Goal: Information Seeking & Learning: Learn about a topic

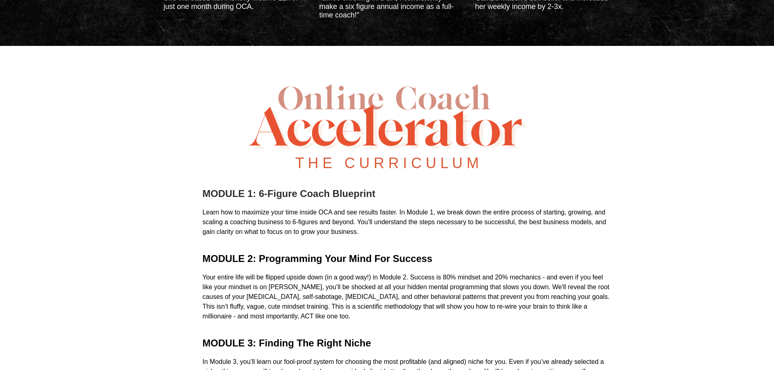
scroll to position [3250, 0]
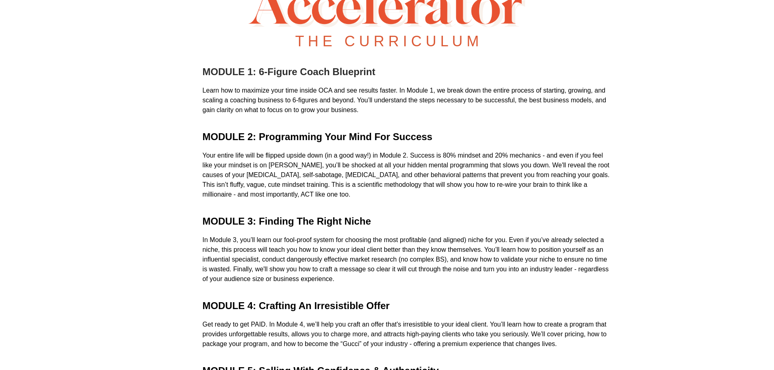
click at [211, 77] on b "MODULE 1: 6-Figure Coach Blueprint" at bounding box center [288, 71] width 173 height 11
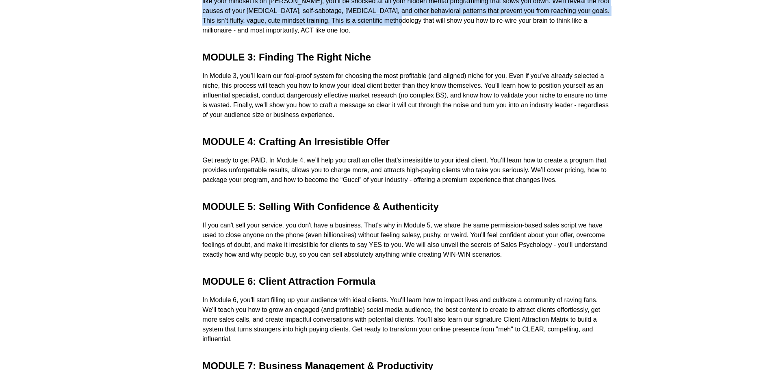
scroll to position [3413, 0]
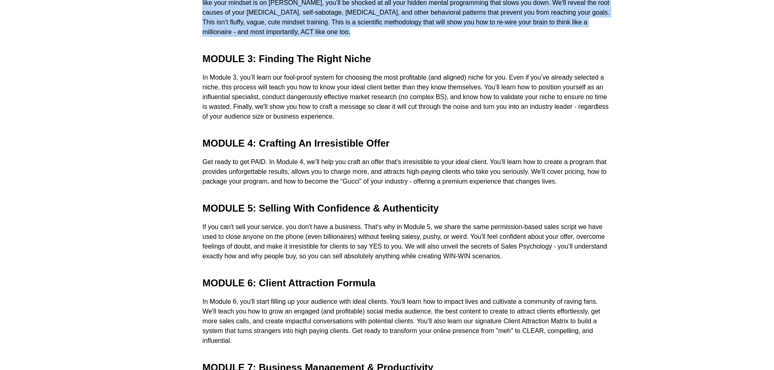
drag, startPoint x: 203, startPoint y: 223, endPoint x: 574, endPoint y: 191, distance: 372.4
click at [574, 191] on div "T H E C U R R I C U L U M MODULE 1: 6-Figure Coach Blueprint Learn how to maxim…" at bounding box center [387, 177] width 475 height 787
copy div "MODULE 1: 6-Figure Coach Blueprint Learn how to maximize your time inside OCA a…"
click at [314, 37] on div "Your entire life will be flipped upside down (in a good way!) in Module 2. Succ…" at bounding box center [406, 12] width 408 height 49
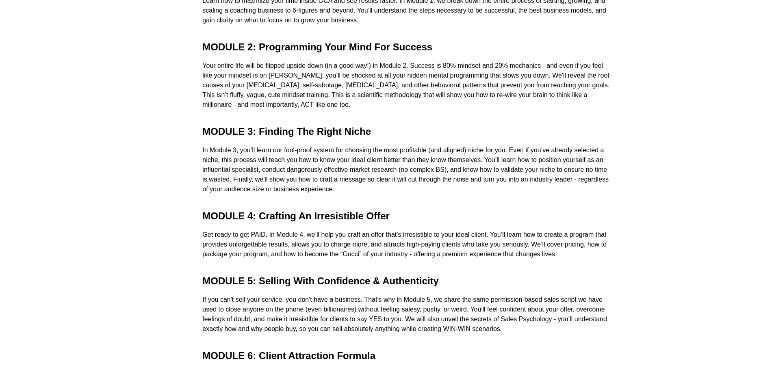
scroll to position [3331, 0]
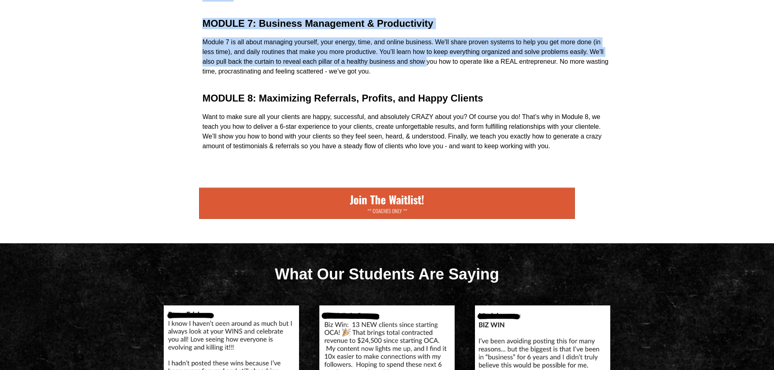
scroll to position [3860, 0]
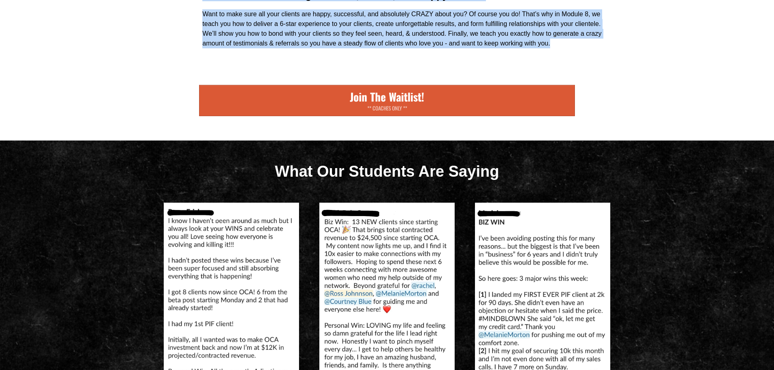
drag, startPoint x: 203, startPoint y: 142, endPoint x: 550, endPoint y: 240, distance: 360.1
copy div "MODULE 1: 6-Figure Coach Blueprint Learn how to maximize your time inside OCA a…"
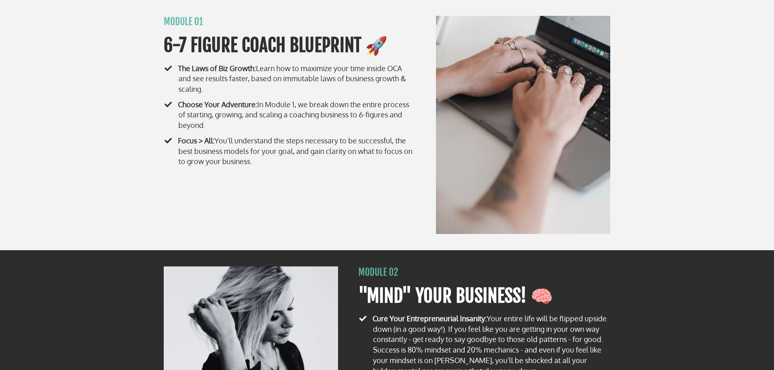
scroll to position [3198, 0]
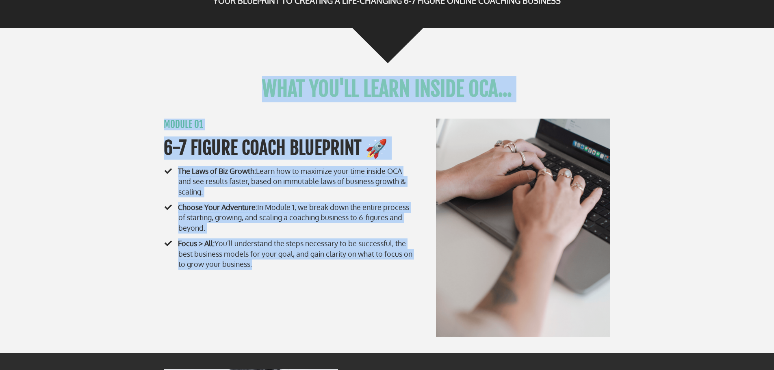
drag, startPoint x: 213, startPoint y: 89, endPoint x: 368, endPoint y: 297, distance: 259.6
click at [368, 297] on div "WHAT YOU'LL LEARN INSIDE OCA... MODULE 01 6-7 FIGURE COACH BLUEPRINT 🚀 The Laws…" at bounding box center [387, 182] width 475 height 309
copy div "WHAT YOU'LL LEARN INSIDE OCA... MODULE 01 6-7 FIGURE COACH BLUEPRINT 🚀 The Laws…"
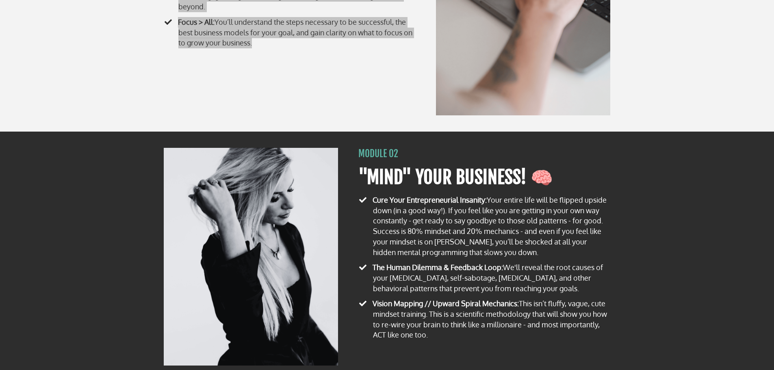
scroll to position [3482, 0]
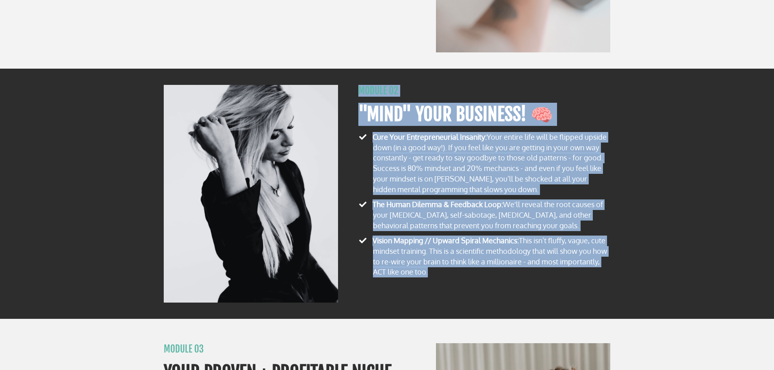
drag, startPoint x: 355, startPoint y: 90, endPoint x: 444, endPoint y: 279, distance: 209.4
click at [444, 279] on div "MODULE 02 "MIND" YOUR BUSINESS! 🧠 Cure Your Entrepreneurial Insanity: Your enti…" at bounding box center [484, 182] width 260 height 195
copy div "MODULE 02 "MIND" YOUR BUSINESS! 🧠 Cure Your Entrepreneurial Insanity: Your enti…"
click at [484, 280] on li "​ Vision Mapping // Upward Spiral Mechanics: This isn’t fluffy, vague, cute min…" at bounding box center [484, 258] width 252 height 44
drag, startPoint x: 448, startPoint y: 282, endPoint x: 359, endPoint y: 84, distance: 216.6
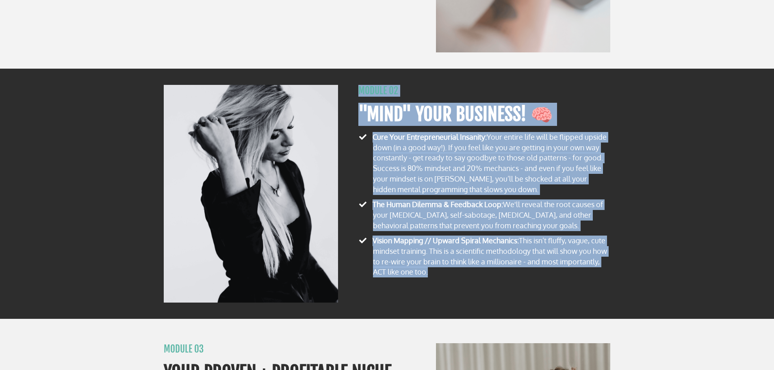
click at [359, 84] on div "MODULE 02 "MIND" YOUR BUSINESS! 🧠 Cure Your Entrepreneurial Insanity: Your enti…" at bounding box center [387, 194] width 774 height 250
copy div "MODULE 02 "MIND" YOUR BUSINESS! 🧠 Cure Your Entrepreneurial Insanity: Your enti…"
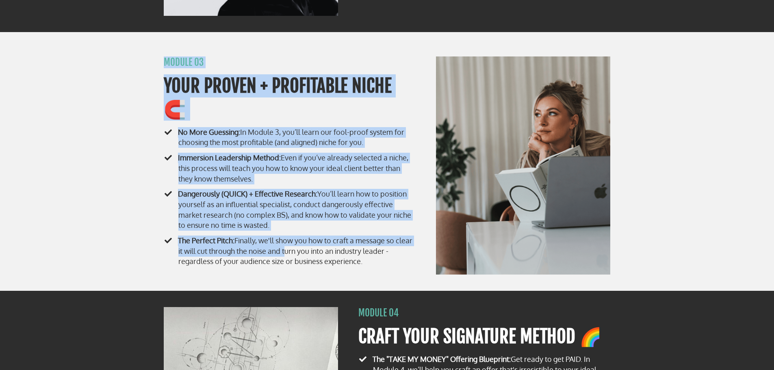
scroll to position [3807, 0]
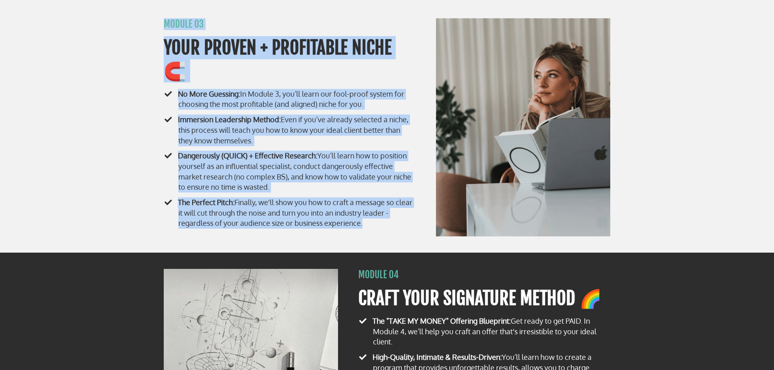
drag, startPoint x: 162, startPoint y: 143, endPoint x: 389, endPoint y: 221, distance: 240.1
click at [389, 221] on div "MODULE 03 YOUR PROVEN + PROFITABLE NICHE 🧲 No More Guessing: In Module 3, you’l…" at bounding box center [290, 124] width 260 height 213
copy div "MODULE 03 YOUR PROVEN + PROFITABLE NICHE 🧲 No More Guessing: In Module 3, you’l…"
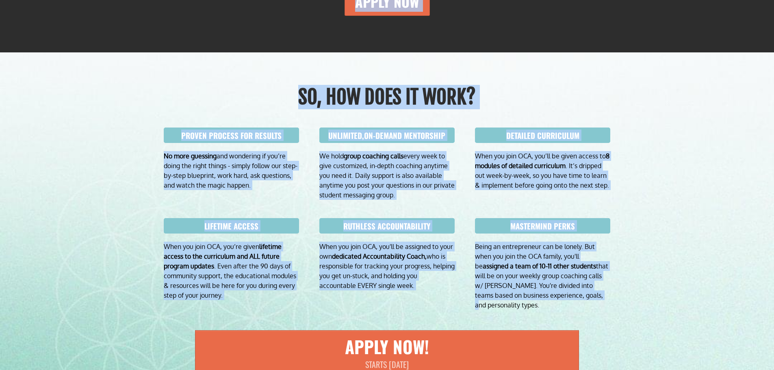
scroll to position [5757, 0]
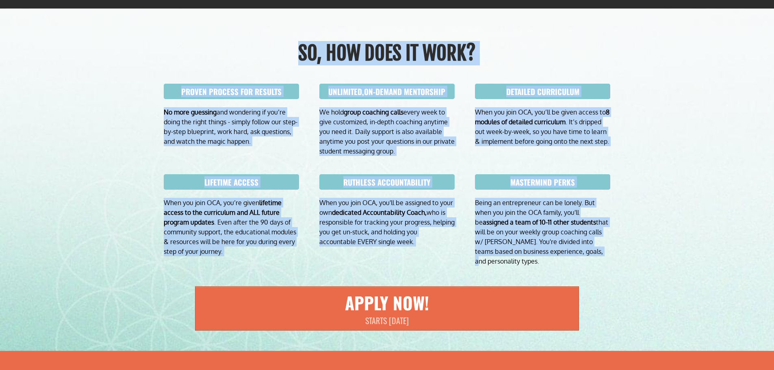
drag, startPoint x: 163, startPoint y: 186, endPoint x: 560, endPoint y: 343, distance: 426.4
copy div "LOREM IP DOLOR SITA 2-8 CONSEC ADIPISCI ELITSEDD? EIUSM TE INCI UTL ETDOLORE MA…"
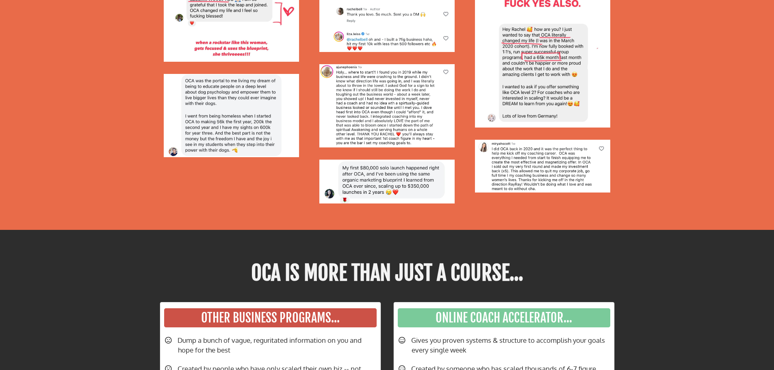
scroll to position [6286, 0]
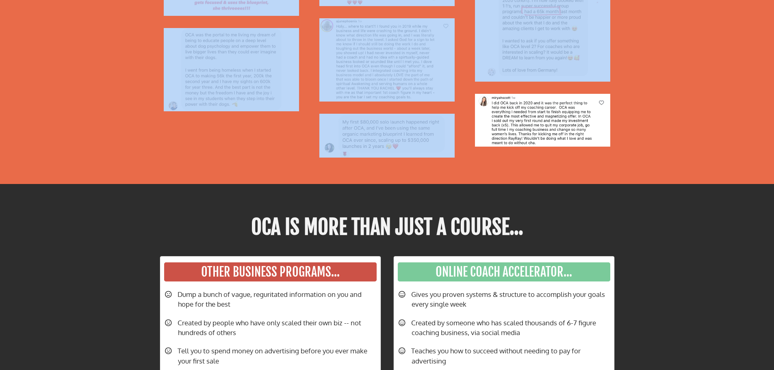
drag, startPoint x: 243, startPoint y: 135, endPoint x: 540, endPoint y: 174, distance: 299.1
click at [540, 164] on div "What Our Students Are Saying" at bounding box center [387, -1] width 475 height 329
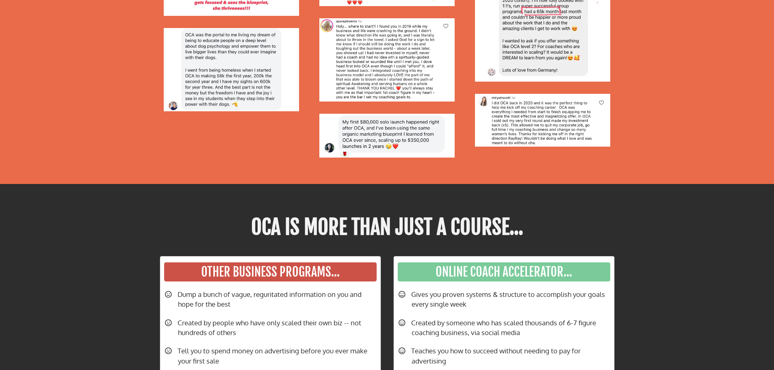
click at [611, 147] on div at bounding box center [542, 19] width 143 height 255
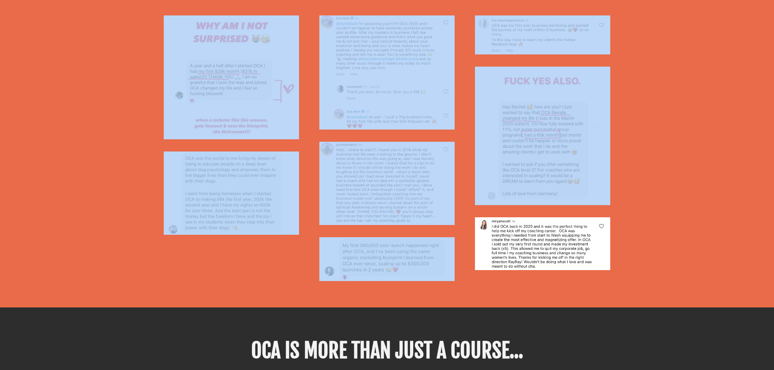
scroll to position [6164, 0]
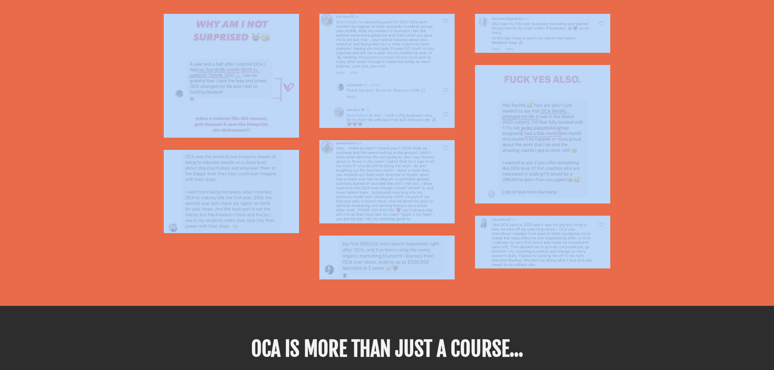
drag, startPoint x: 254, startPoint y: 67, endPoint x: 604, endPoint y: 275, distance: 406.9
click at [604, 275] on div "What Our Students Are Saying" at bounding box center [387, 121] width 475 height 329
copy div "What Our Students Are Saying"
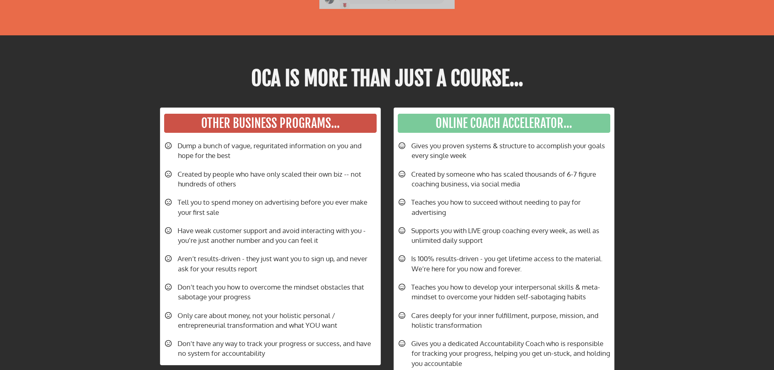
scroll to position [6448, 0]
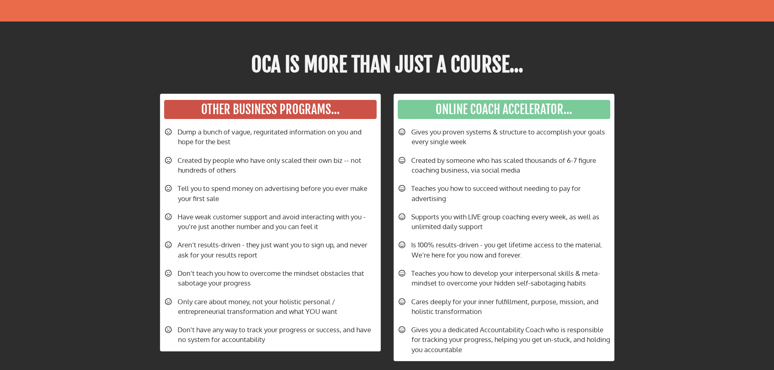
click at [255, 70] on b "OCA Is More Than Just A Course..." at bounding box center [387, 64] width 272 height 25
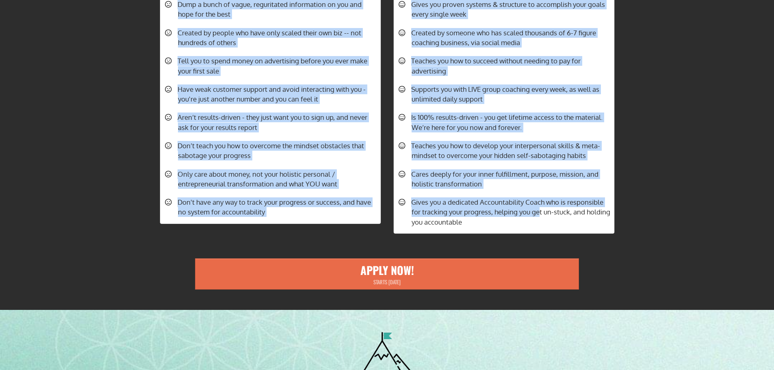
scroll to position [6611, 0]
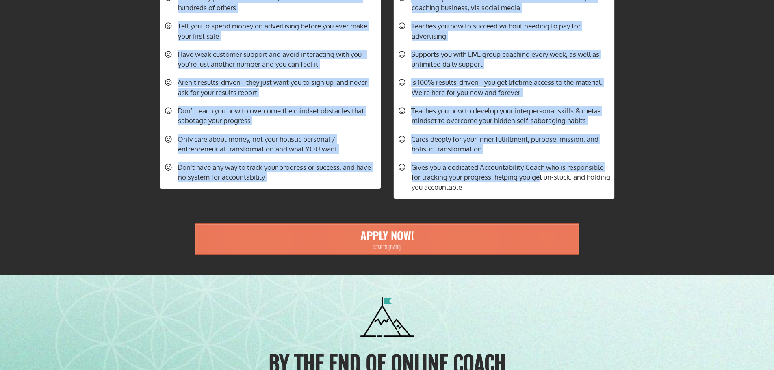
drag, startPoint x: 248, startPoint y: 70, endPoint x: 541, endPoint y: 259, distance: 348.2
click at [541, 259] on div "OCA Is More Than Just A Course... Other Business PROGRAMS... ​Dump a bunch of v…" at bounding box center [387, 71] width 475 height 400
copy div "LOR Ip Dolo Sita Cons A Elitse... Doeiu Temporin UTLABORE... ​Etdo m aliqu en a…"
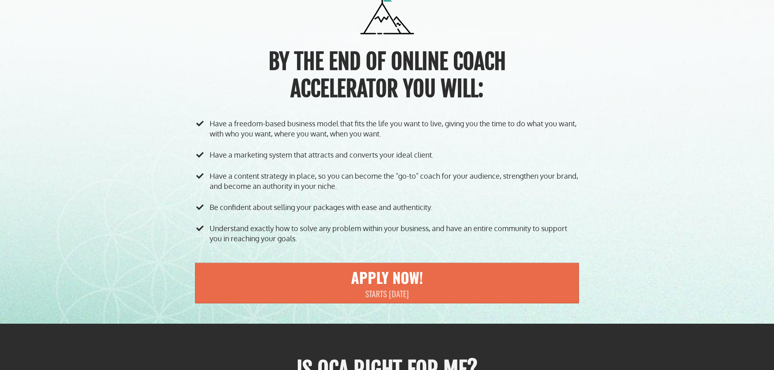
scroll to position [6936, 0]
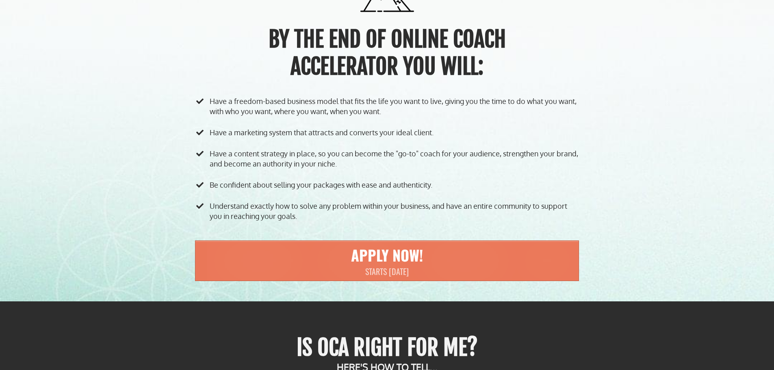
drag, startPoint x: 352, startPoint y: 81, endPoint x: 509, endPoint y: 291, distance: 262.0
click at [509, 291] on div "By the end of Online Coach Accelerator you will: ​Have a freedom-based business…" at bounding box center [387, 133] width 475 height 327
copy div "By the end of Online Coach Accelerator you will: ​Have a freedom-based business…"
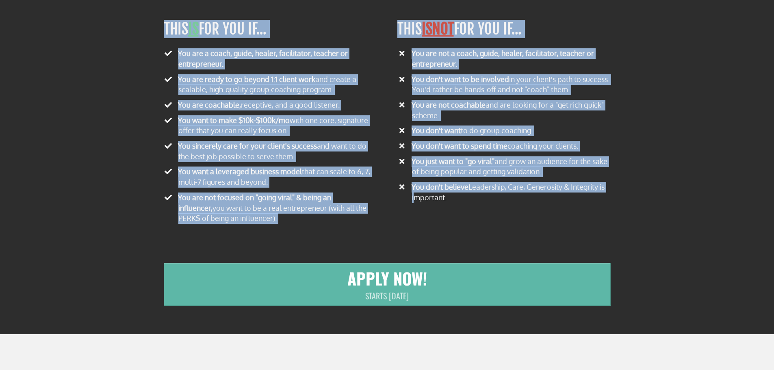
scroll to position [7342, 0]
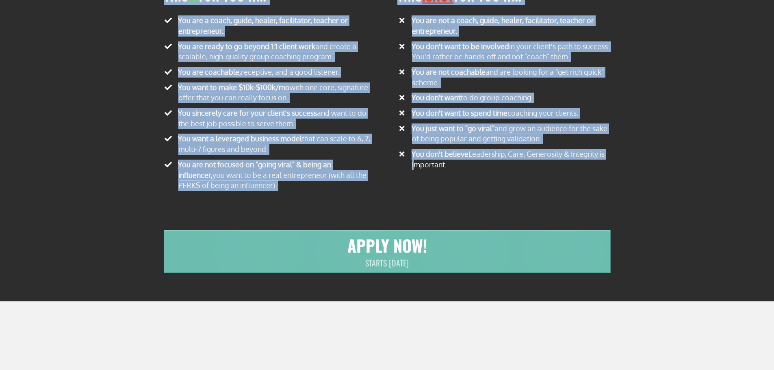
drag, startPoint x: 293, startPoint y: 112, endPoint x: 469, endPoint y: 283, distance: 245.4
click at [469, 283] on div "IS OCA RIGHT FOR ME? HERE'S HOW TO TELL... THIS IS FOR YOU IF... You are a coac…" at bounding box center [387, 106] width 475 height 382
copy div "LO IPS DOLOR SIT AM? CONS'A ELI SE DOEI... TEMP IN UTL ETD MA... Ali eni a mini…"
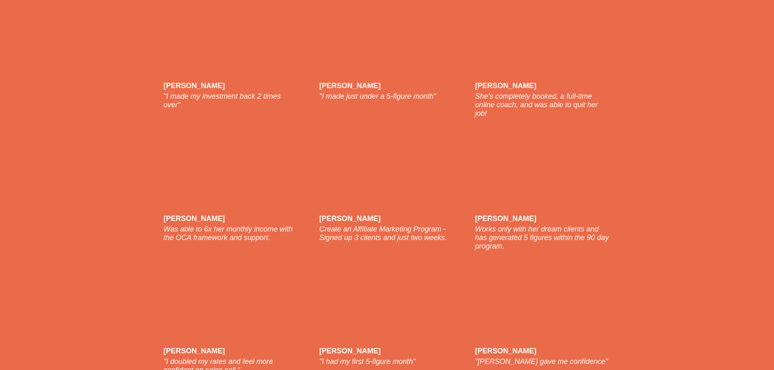
scroll to position [7586, 0]
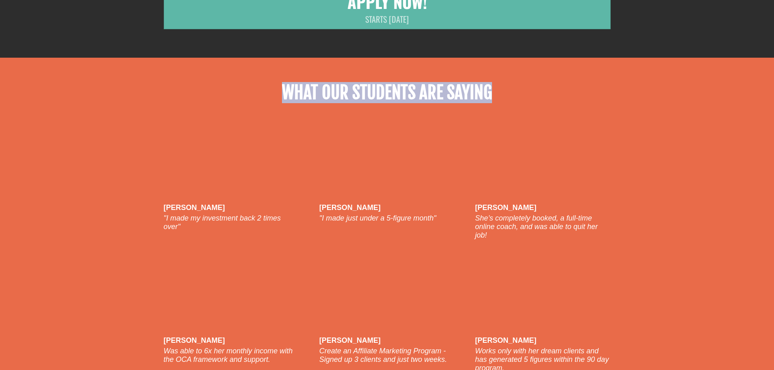
drag, startPoint x: 278, startPoint y: 102, endPoint x: 528, endPoint y: 108, distance: 250.3
click at [528, 103] on div "What Our Students Are Saying" at bounding box center [387, 92] width 384 height 21
copy b "What Our Students Are Saying"
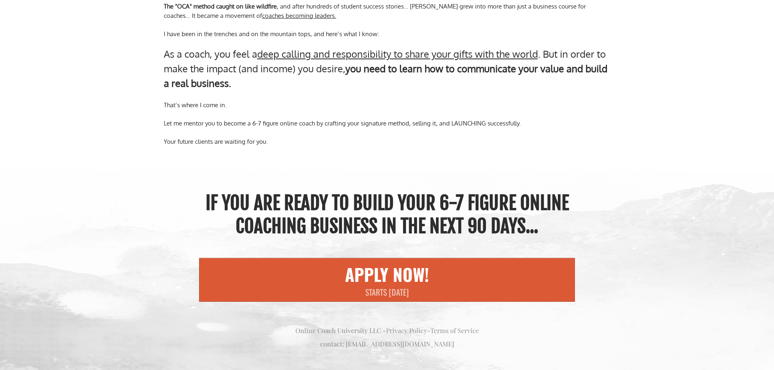
scroll to position [9901, 0]
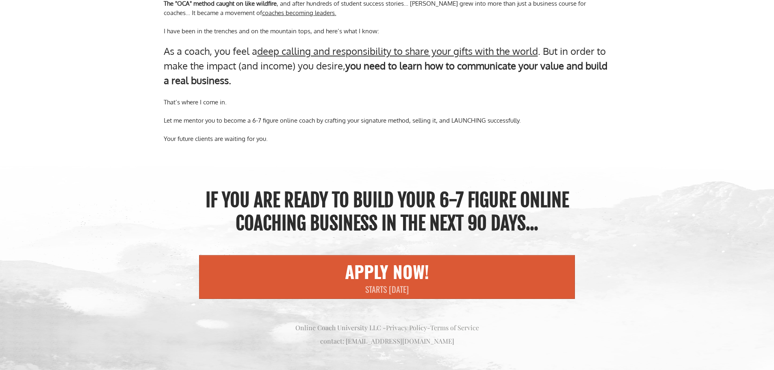
drag, startPoint x: 176, startPoint y: 151, endPoint x: 580, endPoint y: 309, distance: 433.3
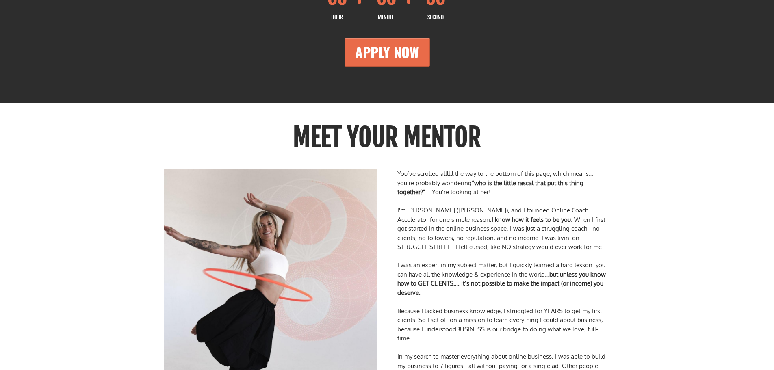
scroll to position [9454, 0]
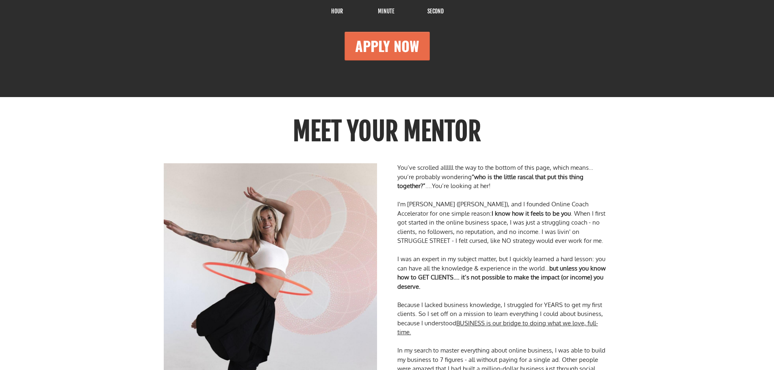
click at [475, 246] on div "I'm [PERSON_NAME] ([PERSON_NAME]), and I founded Online Coach Accelerator for o…" at bounding box center [503, 223] width 213 height 46
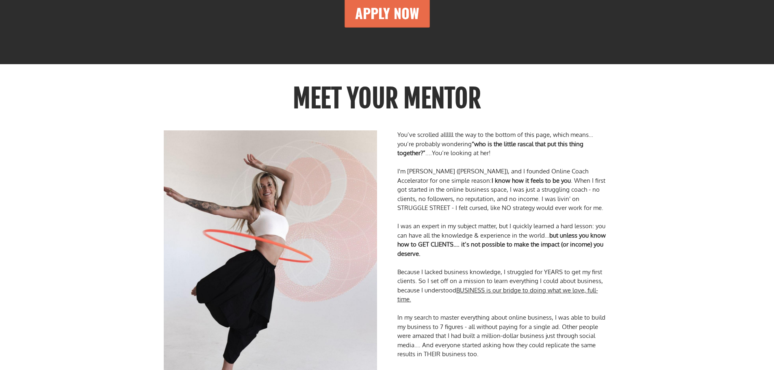
scroll to position [9507, 0]
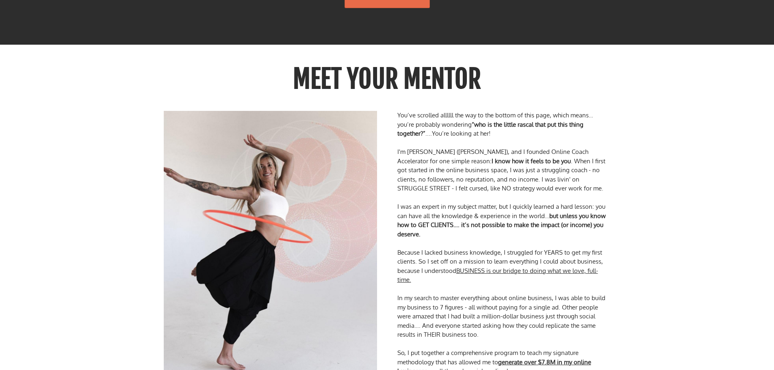
drag, startPoint x: 439, startPoint y: 201, endPoint x: 405, endPoint y: 201, distance: 33.3
click at [439, 193] on div "I'm [PERSON_NAME] ([PERSON_NAME]), and I founded Online Coach Accelerator for o…" at bounding box center [503, 170] width 213 height 46
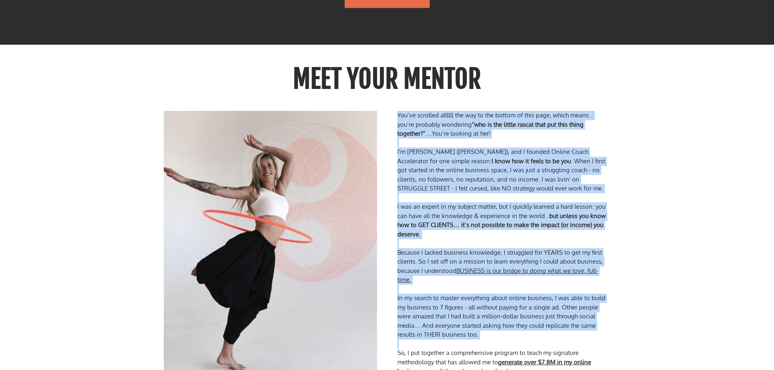
drag, startPoint x: 396, startPoint y: 122, endPoint x: 564, endPoint y: 353, distance: 285.9
click at [564, 353] on div "You’ve scrolled allllll the way to the bottom of this page, which means… you’re…" at bounding box center [503, 243] width 221 height 265
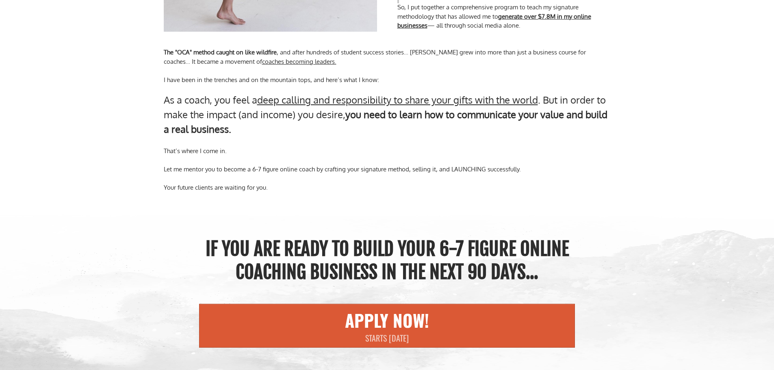
scroll to position [9873, 0]
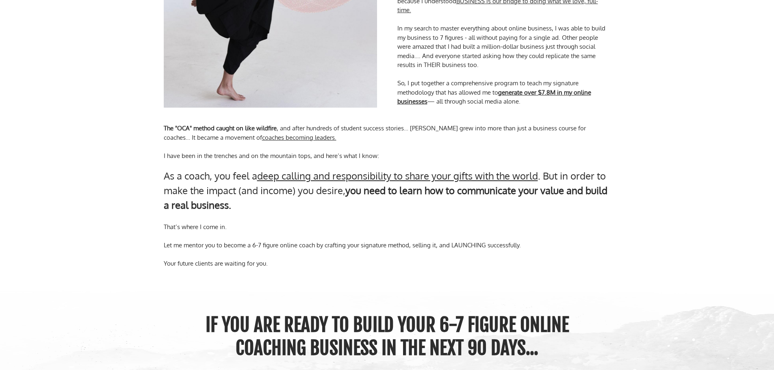
click at [399, 170] on div "The "OCA" method caught on like wildfire , and after hundreds of student succes…" at bounding box center [387, 196] width 455 height 145
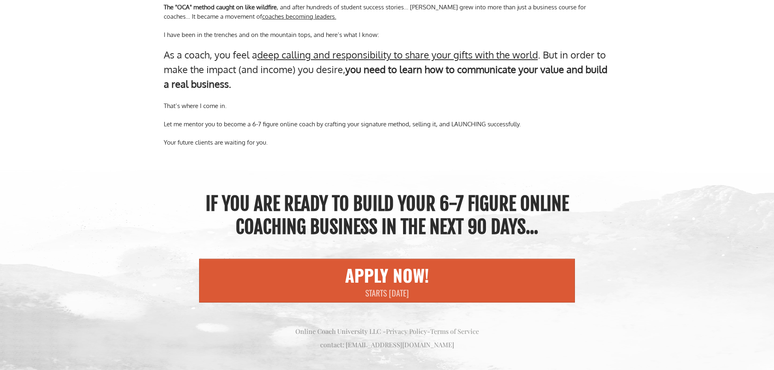
scroll to position [9913, 0]
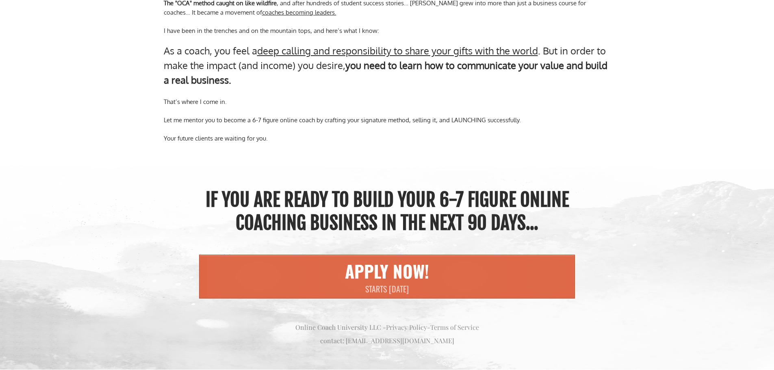
drag, startPoint x: 182, startPoint y: 198, endPoint x: 564, endPoint y: 296, distance: 394.6
click at [564, 296] on div "If you are ready to build your 6-7 figure online coaching business in the next …" at bounding box center [387, 265] width 475 height 178
